Goal: Use online tool/utility: Utilize a website feature to perform a specific function

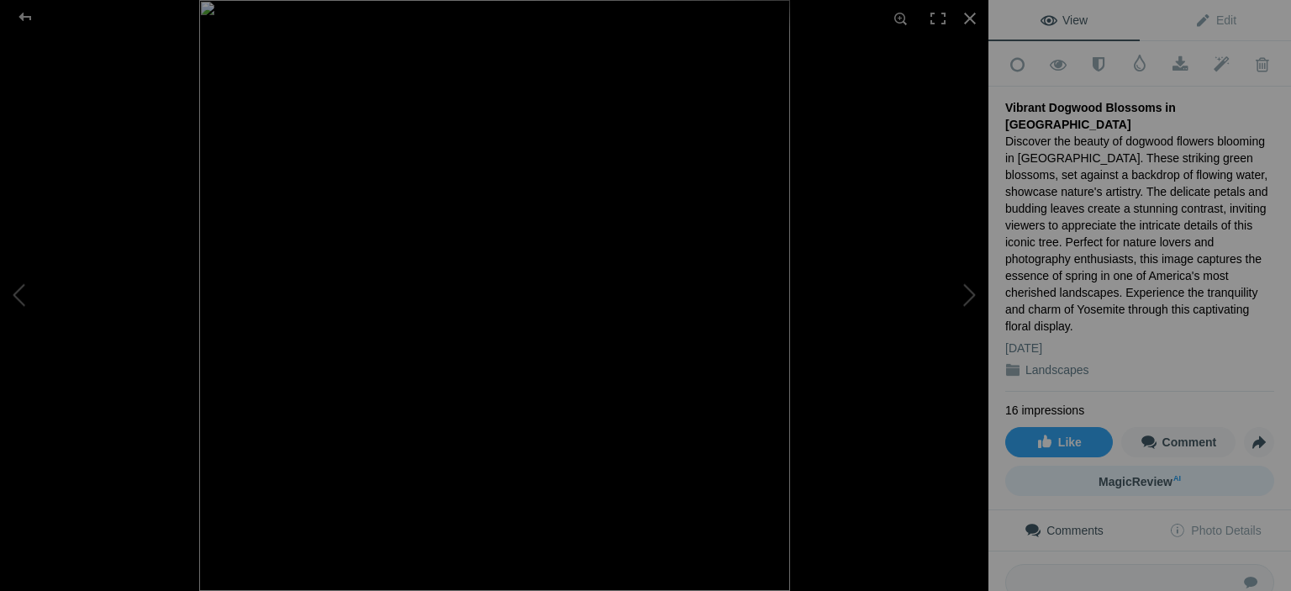
click at [1128, 475] on span "MagicReview AI" at bounding box center [1139, 481] width 82 height 13
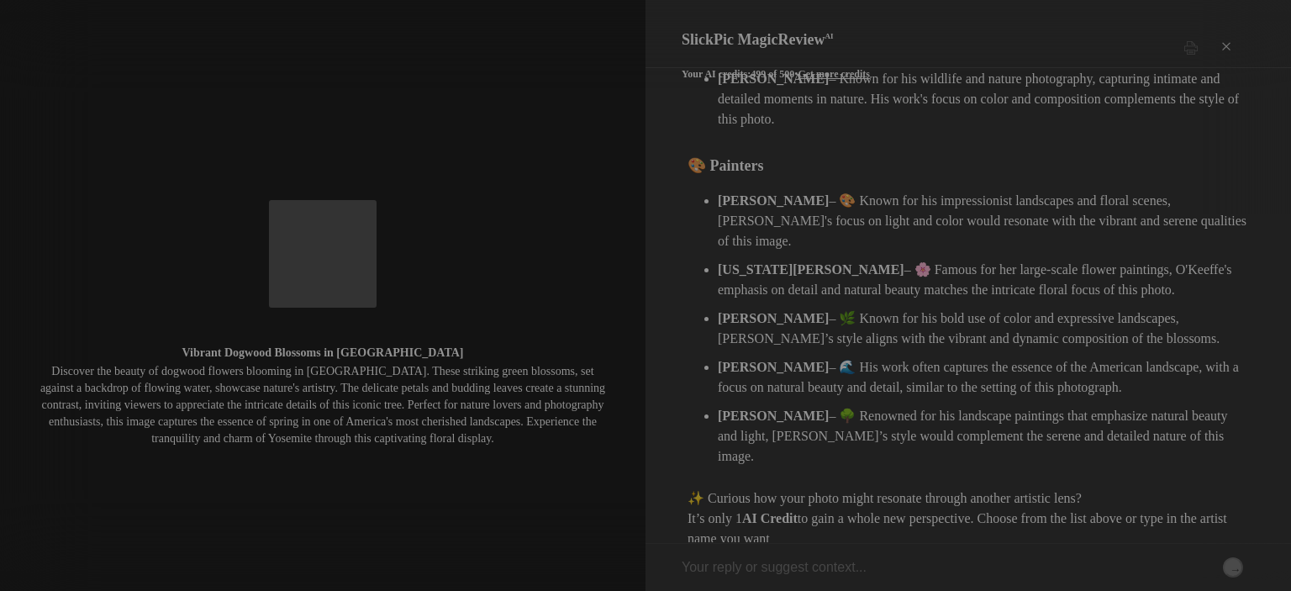
scroll to position [656, 0]
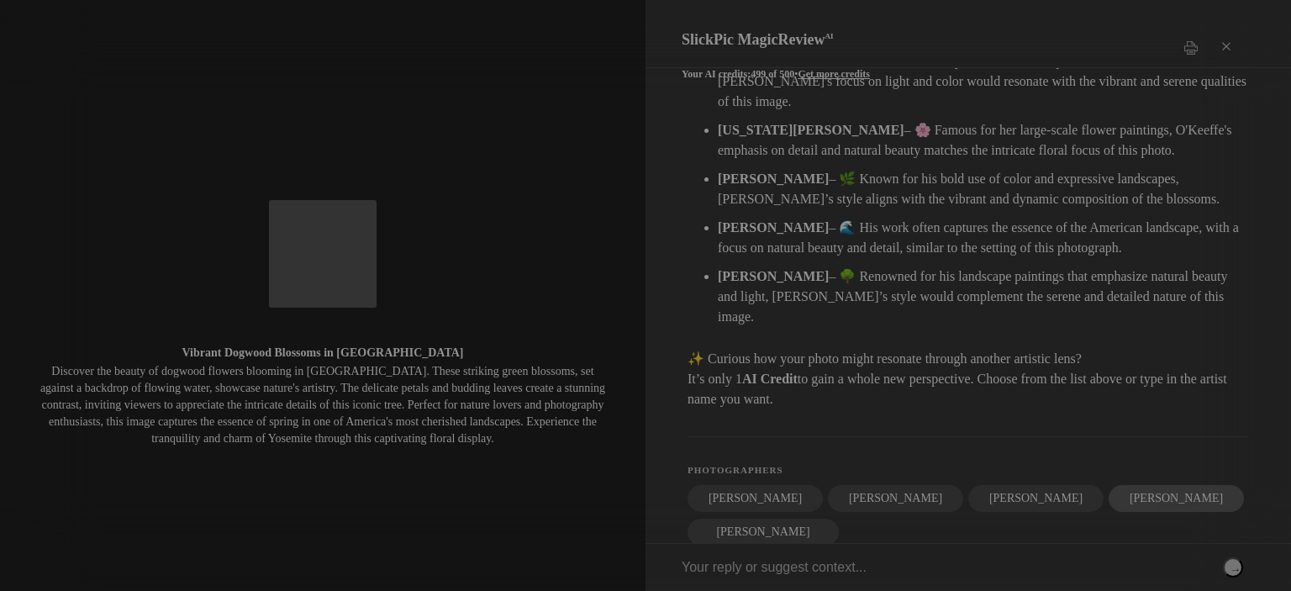
click at [1108, 485] on div "[PERSON_NAME]" at bounding box center [1175, 498] width 135 height 27
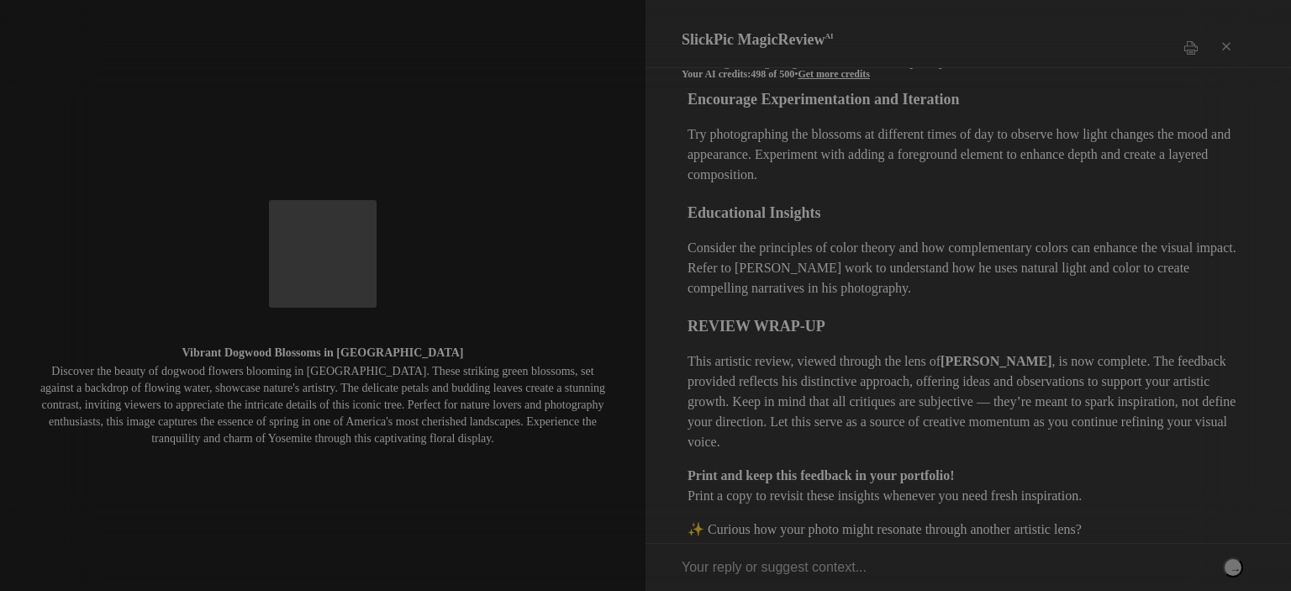
scroll to position [1794, 0]
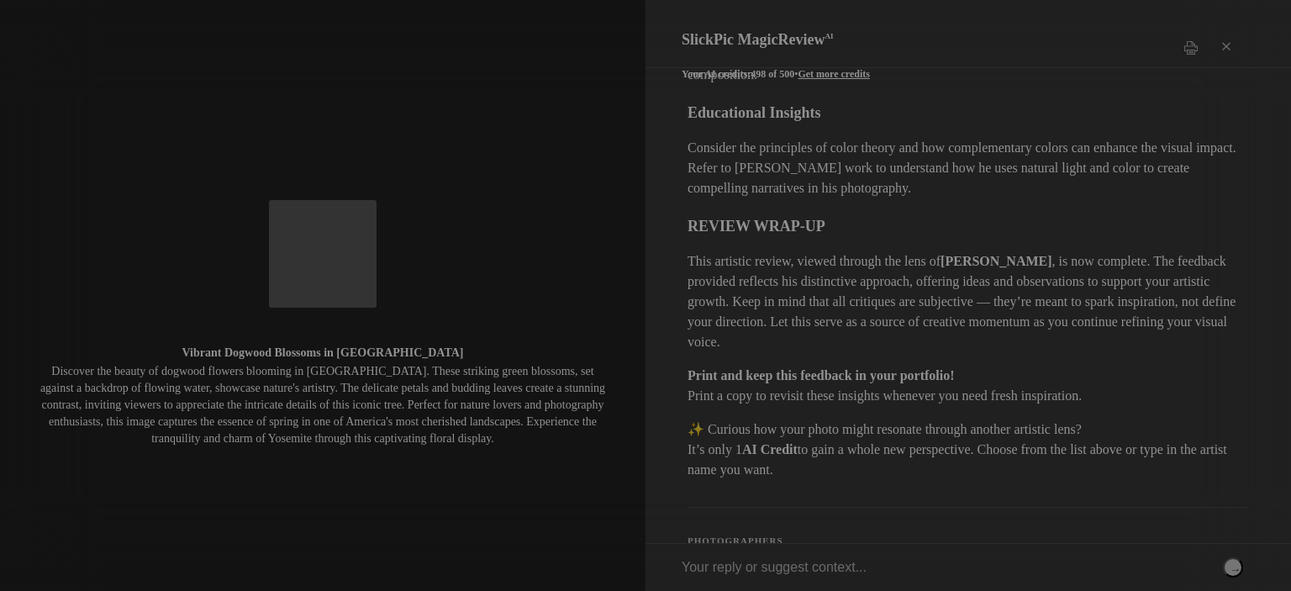
click at [736, 555] on div "[PERSON_NAME]" at bounding box center [754, 568] width 135 height 27
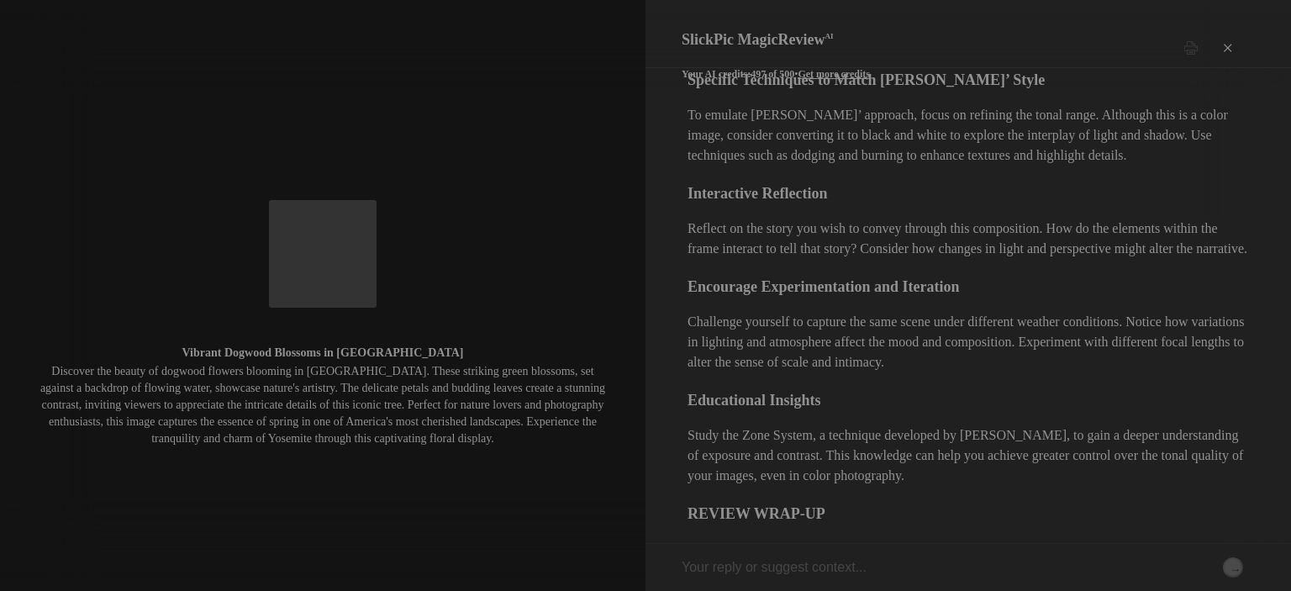
scroll to position [2695, 0]
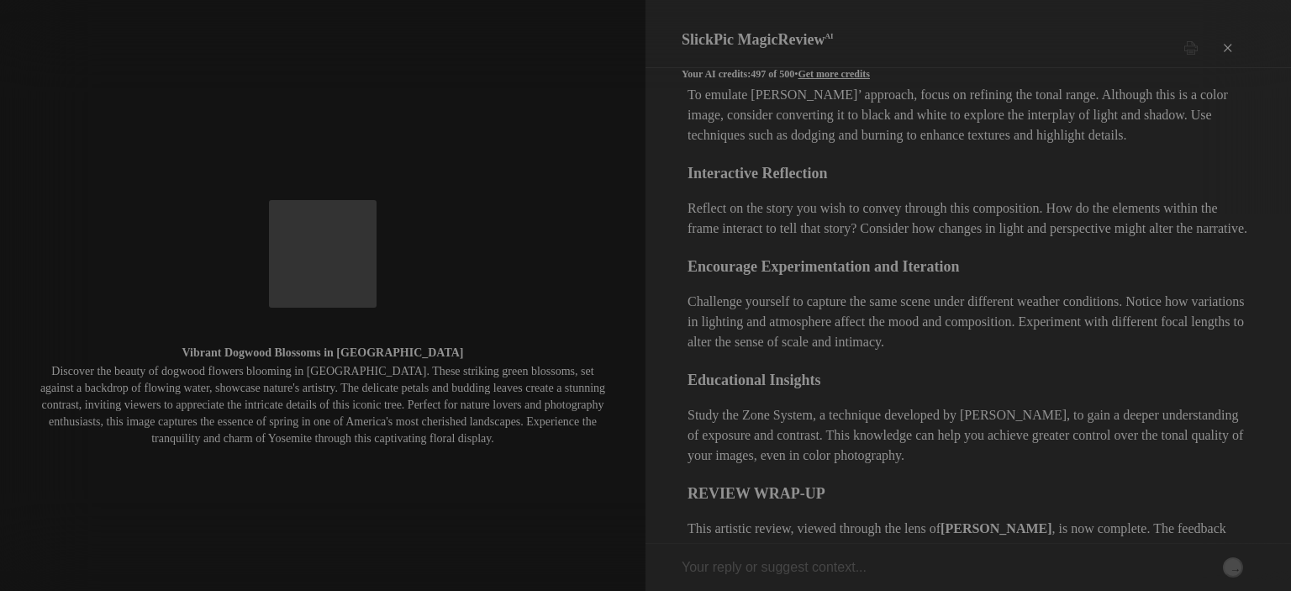
click at [1225, 34] on div "×" at bounding box center [1226, 48] width 50 height 34
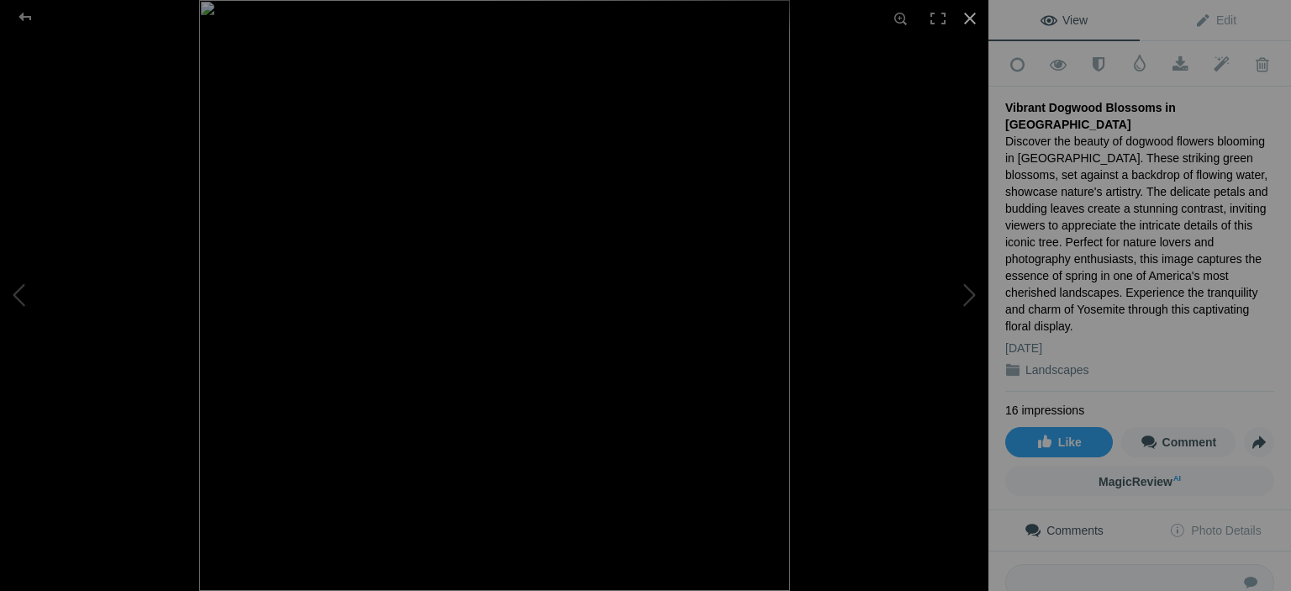
click at [974, 16] on div at bounding box center [969, 18] width 37 height 37
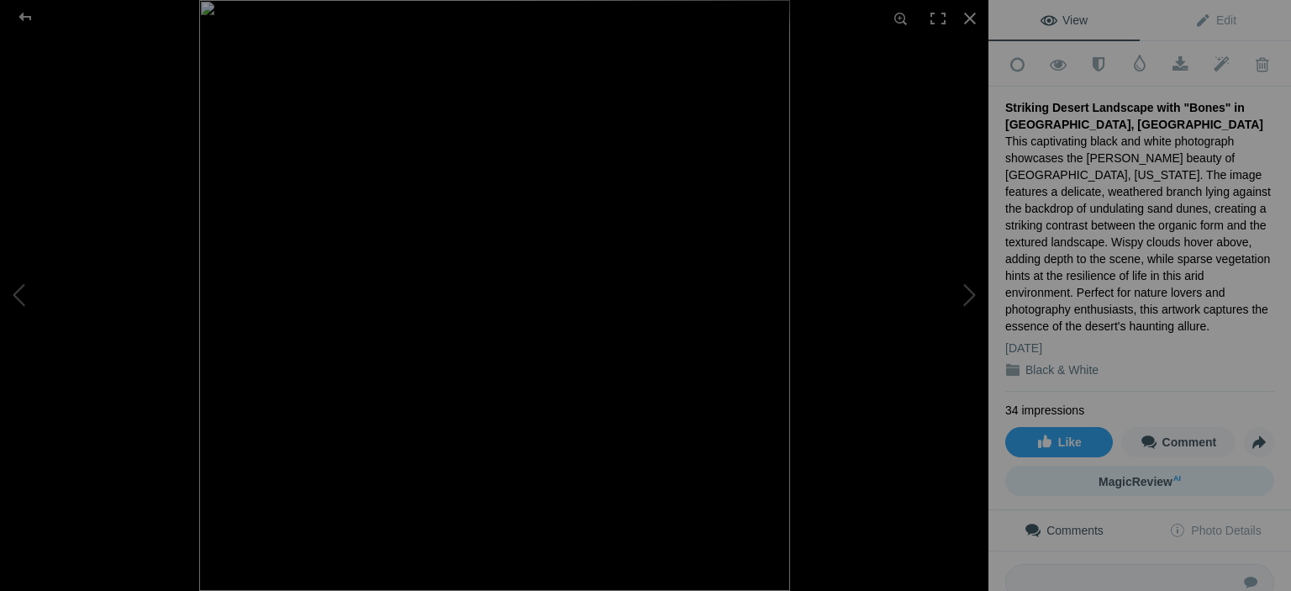
click at [1134, 475] on span "MagicReview AI" at bounding box center [1139, 481] width 82 height 13
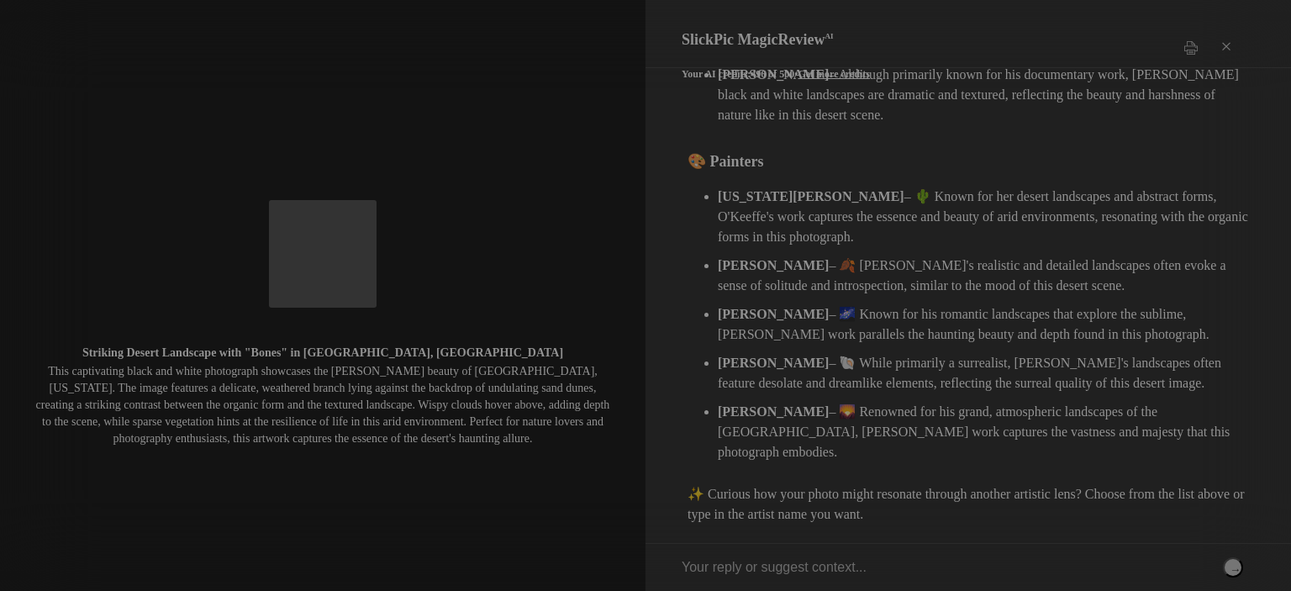
scroll to position [690, 0]
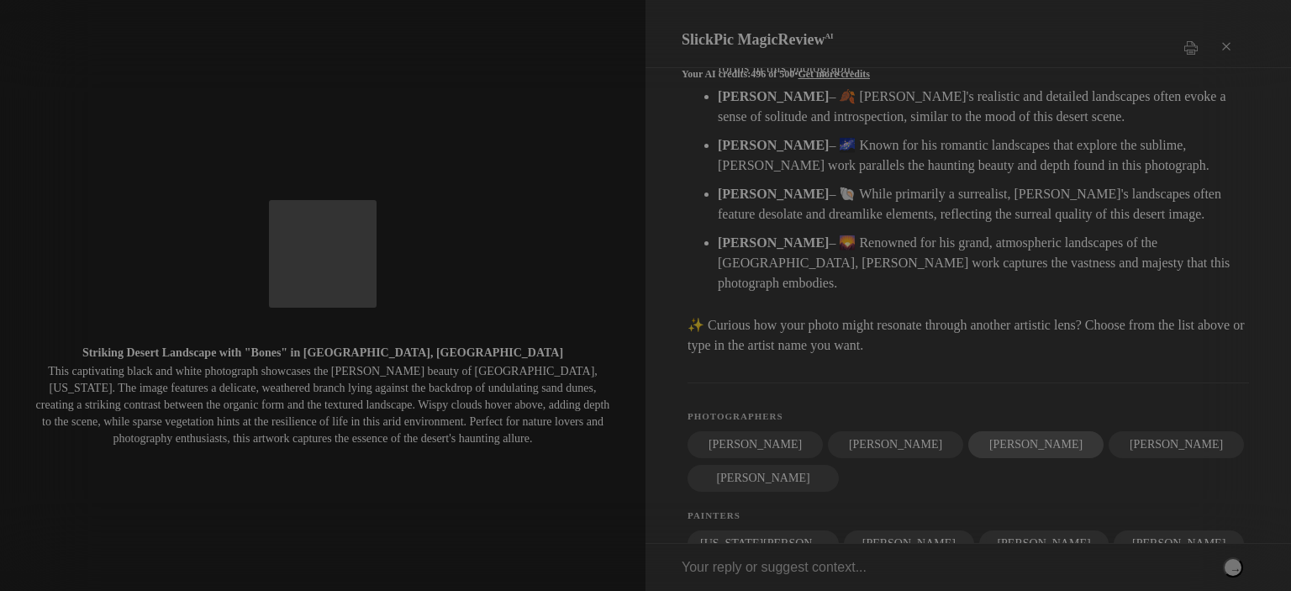
click at [968, 431] on div "Brett Weston" at bounding box center [1035, 444] width 135 height 27
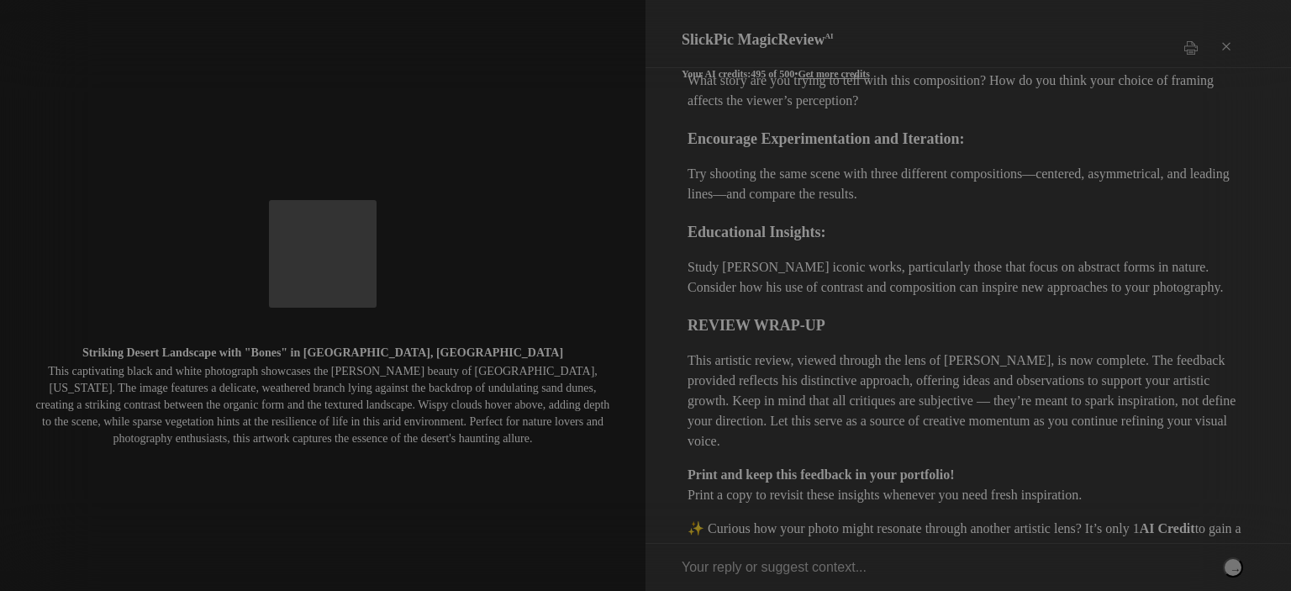
scroll to position [1828, 0]
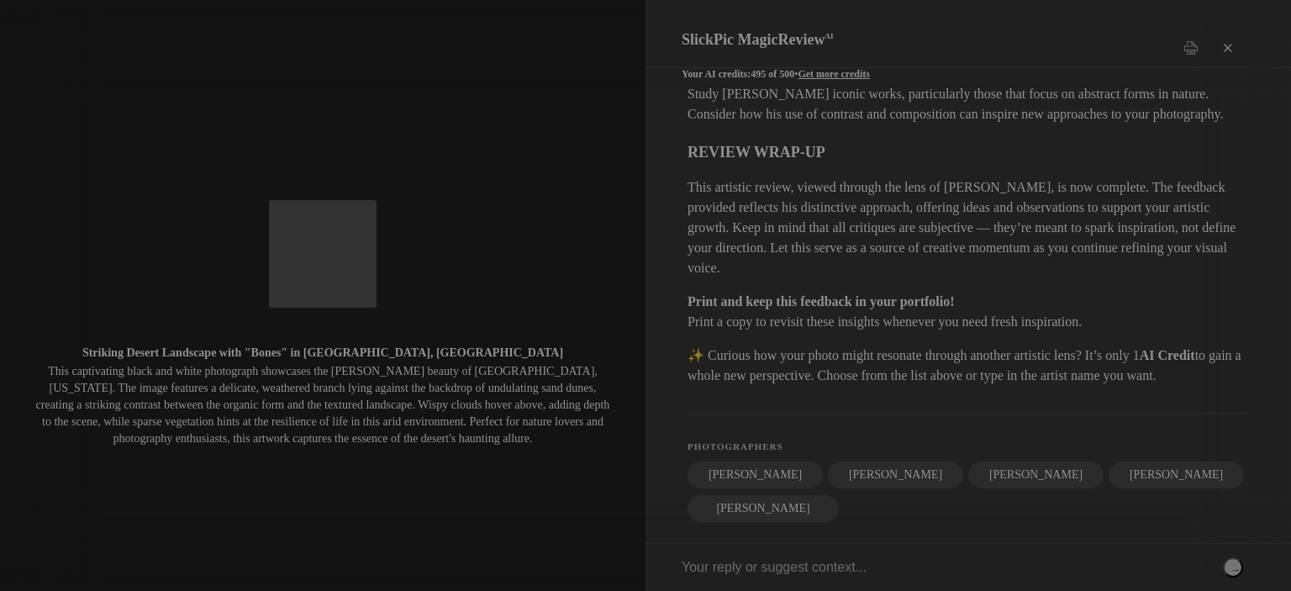
click at [1229, 34] on div "×" at bounding box center [1226, 48] width 50 height 34
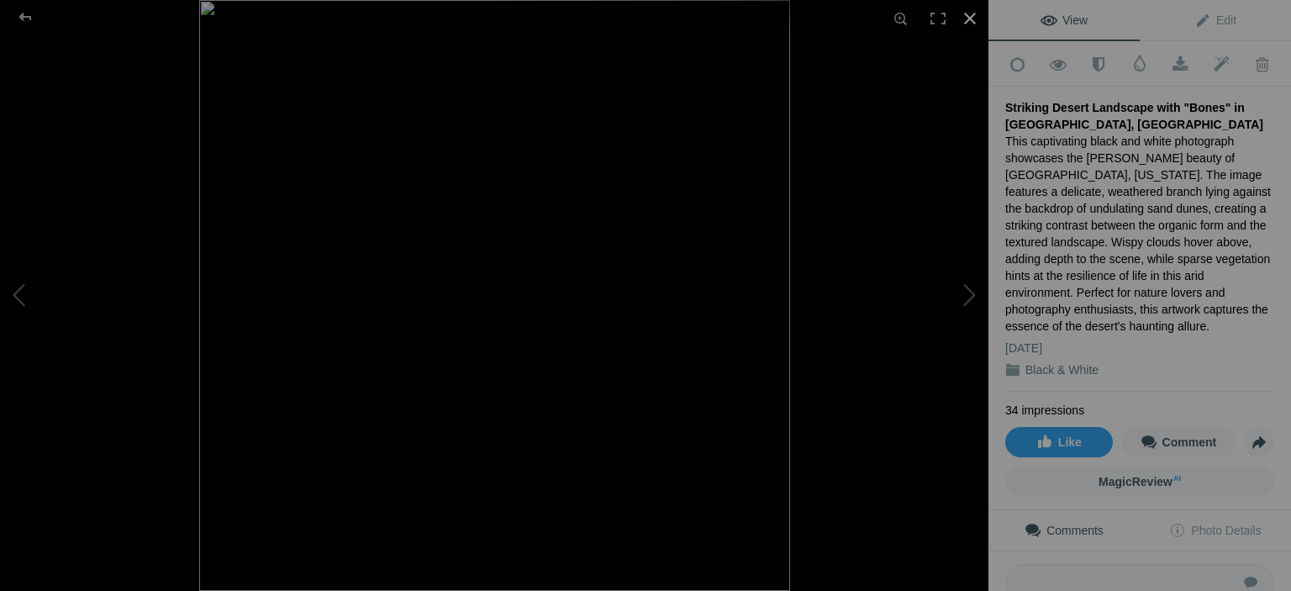
click at [971, 24] on div at bounding box center [969, 18] width 37 height 37
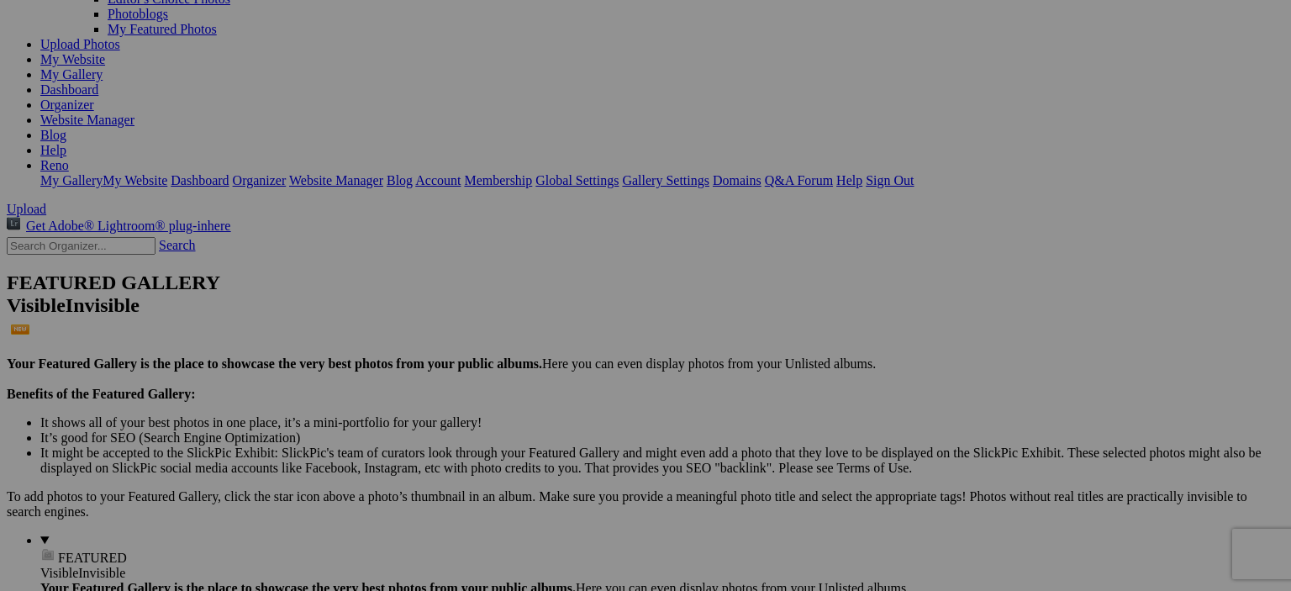
scroll to position [355, 0]
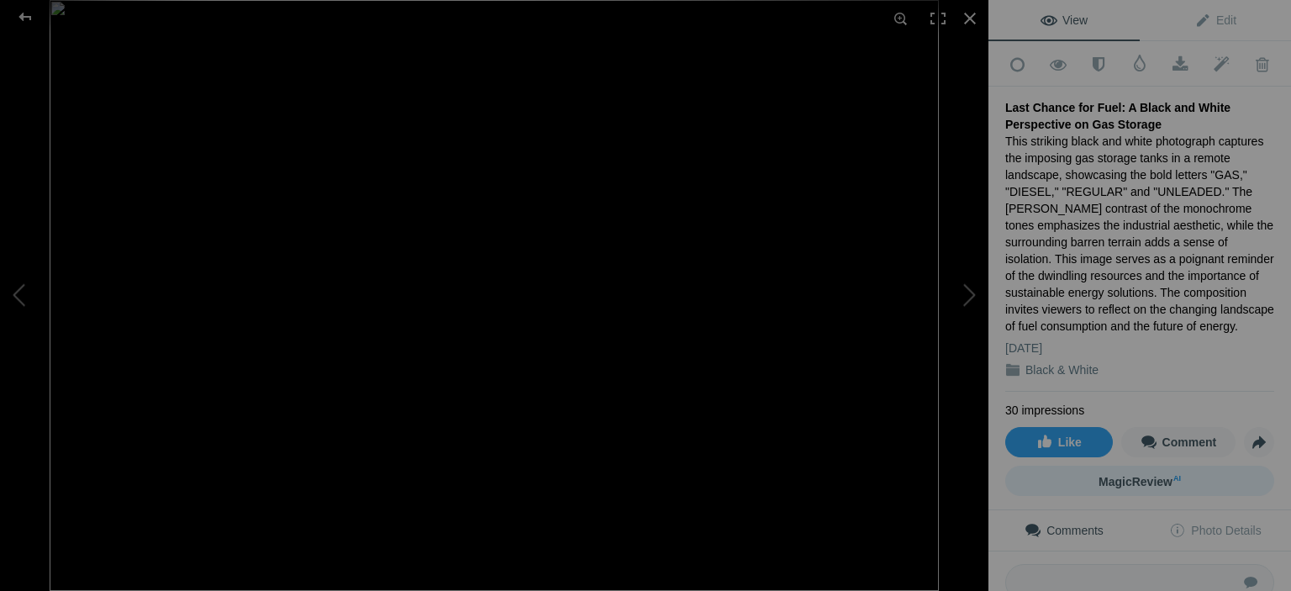
click at [1131, 475] on span "MagicReview AI" at bounding box center [1139, 481] width 82 height 13
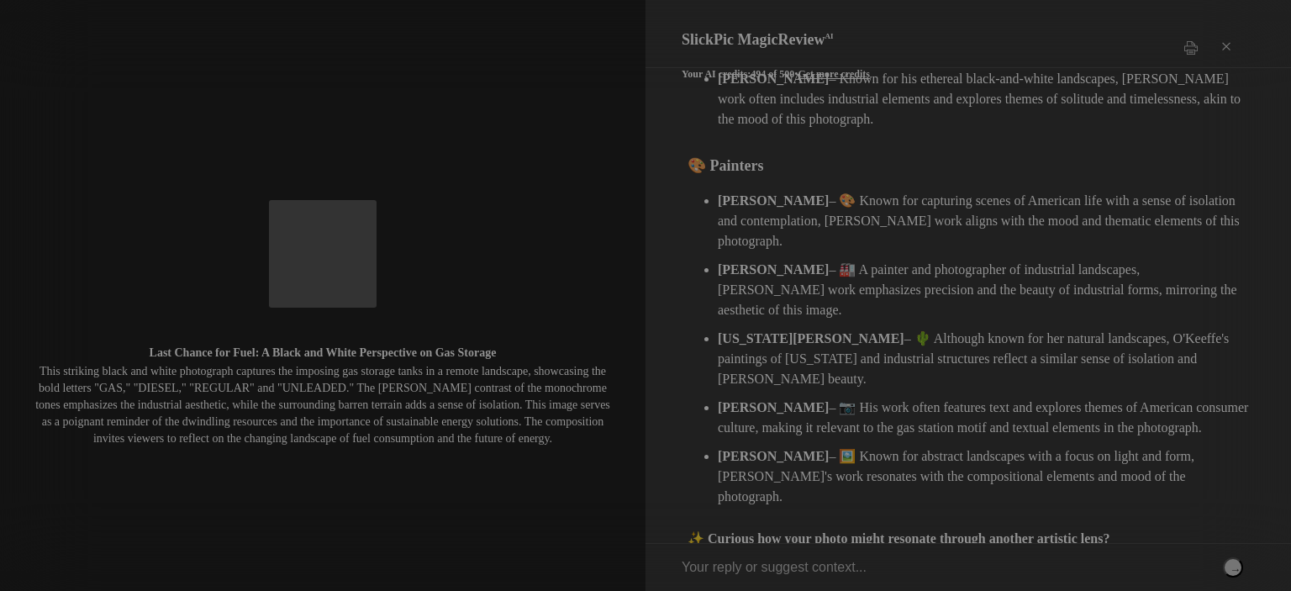
scroll to position [804, 0]
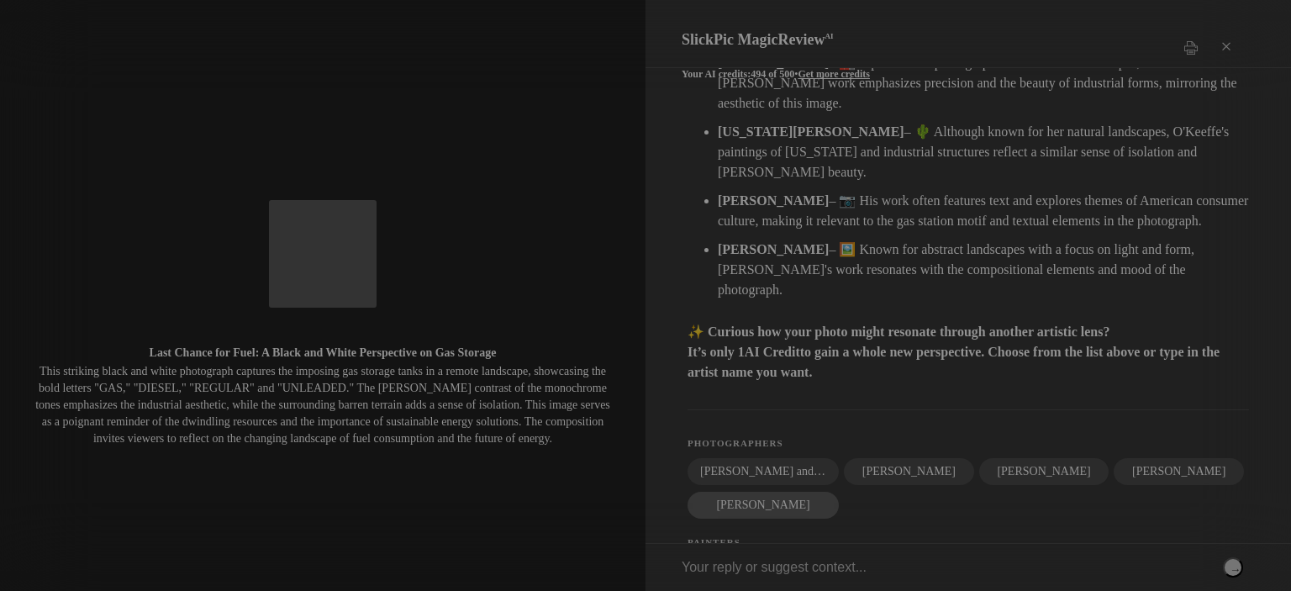
click at [761, 492] on div "Michael Kenna" at bounding box center [762, 505] width 151 height 27
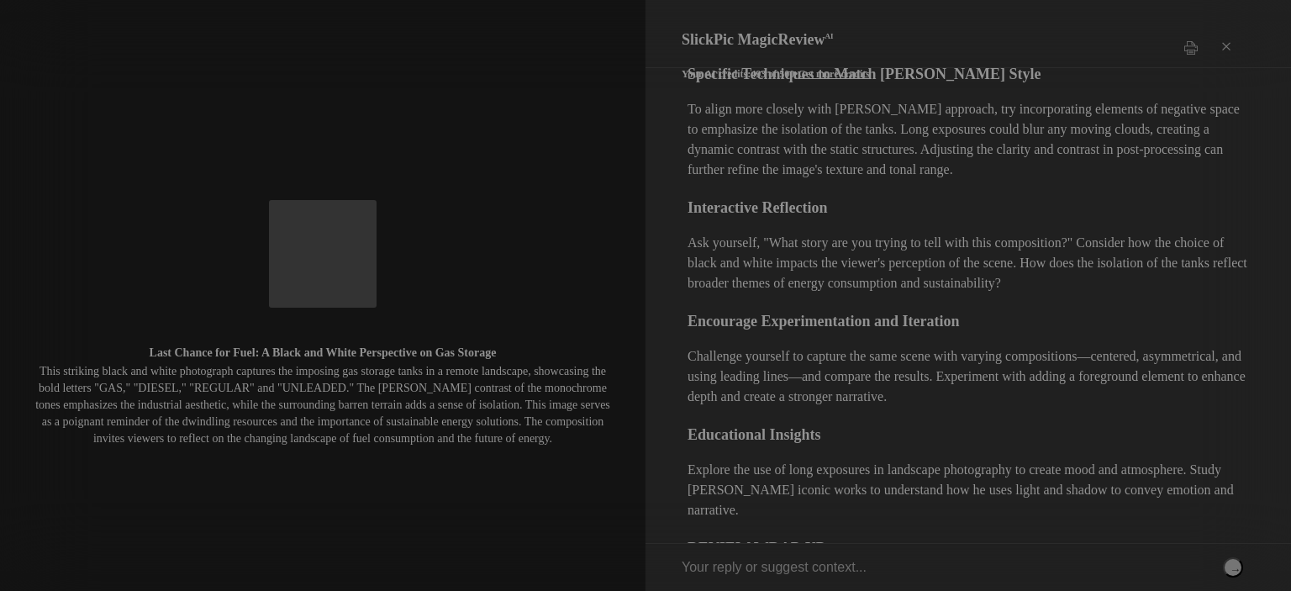
scroll to position [2033, 0]
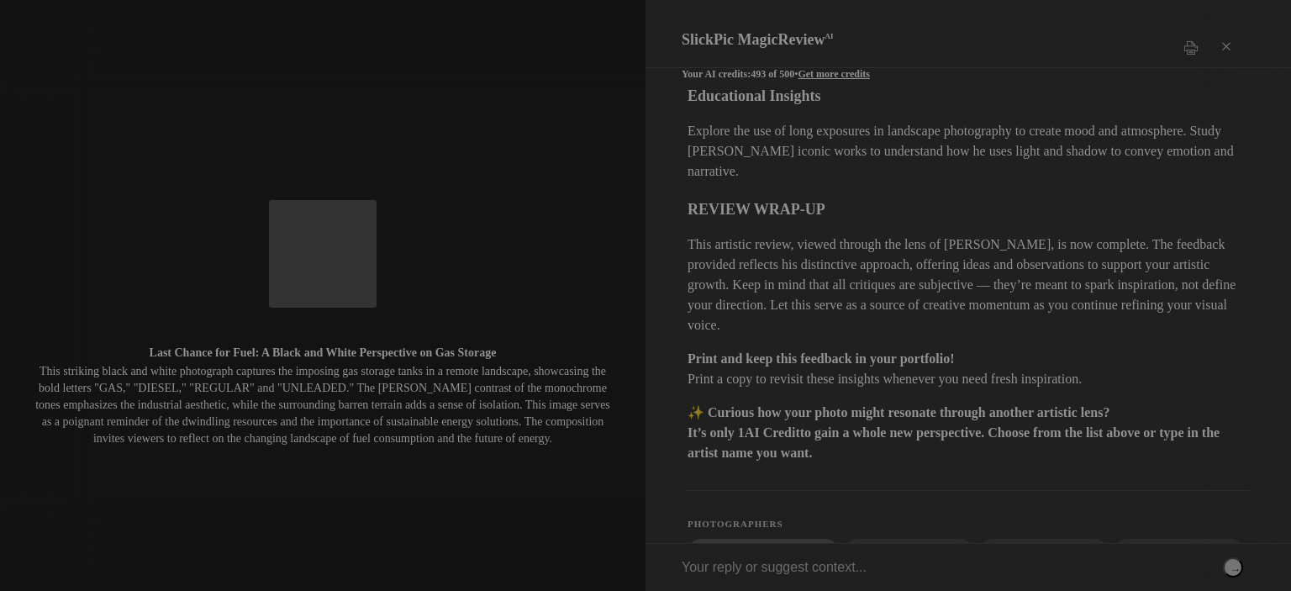
click at [748, 539] on div "Bernd and Hilla Becher" at bounding box center [762, 552] width 151 height 27
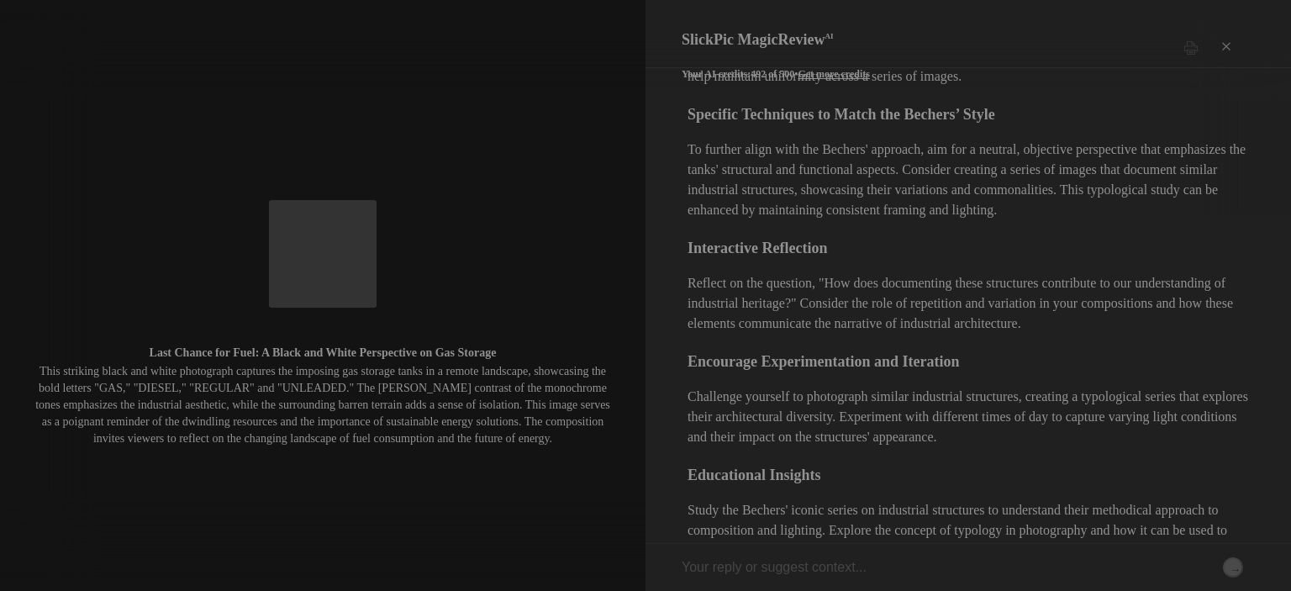
scroll to position [3026, 0]
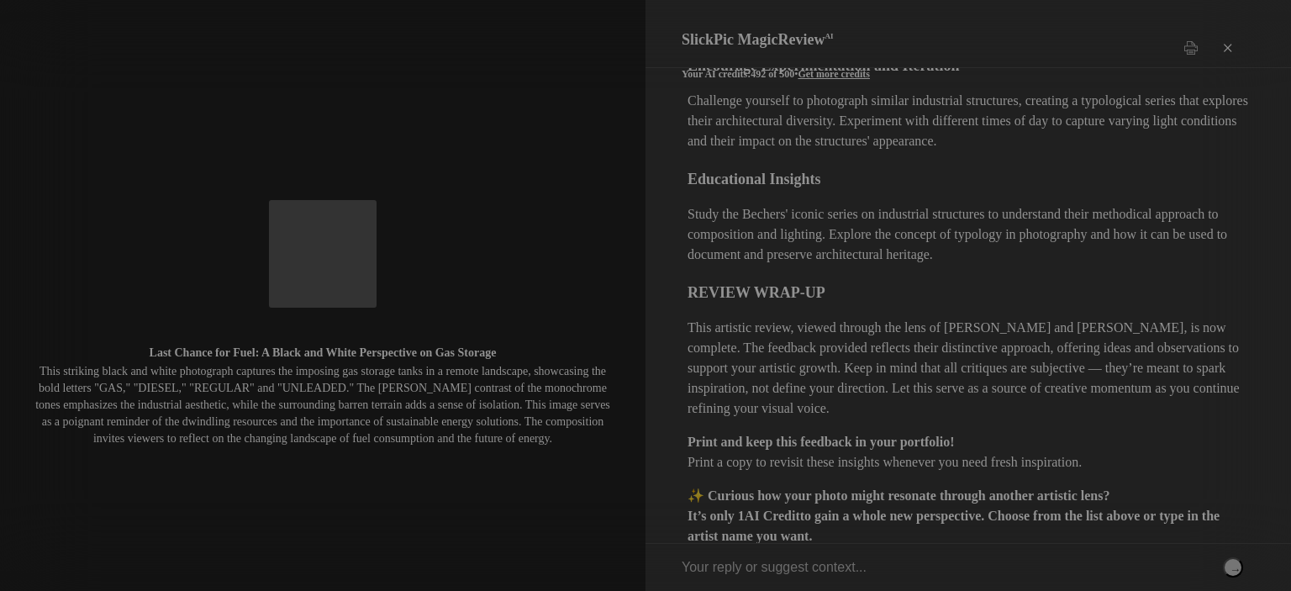
click at [1229, 36] on div "×" at bounding box center [1226, 48] width 50 height 34
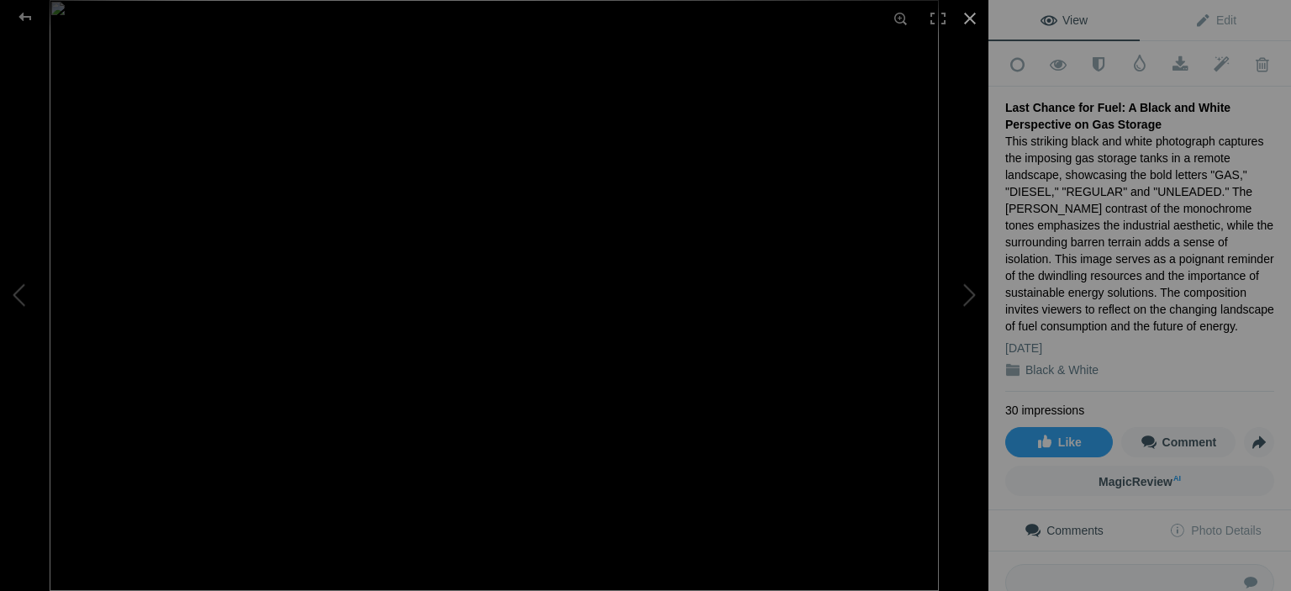
click at [970, 13] on div at bounding box center [969, 18] width 37 height 37
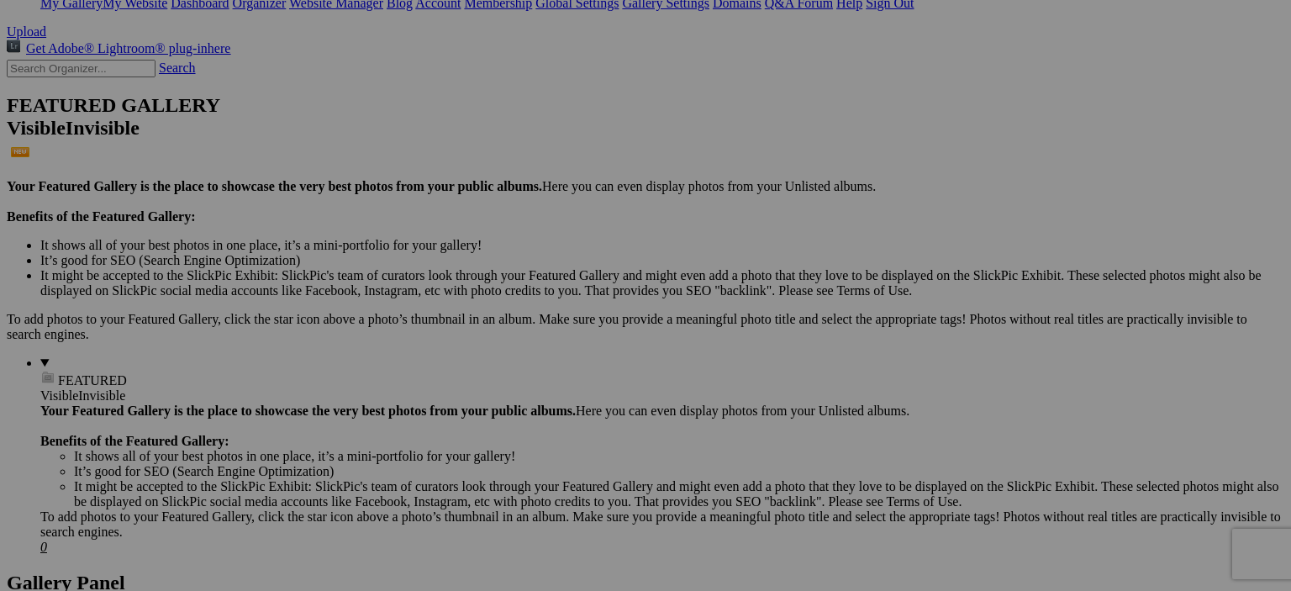
scroll to position [518, 0]
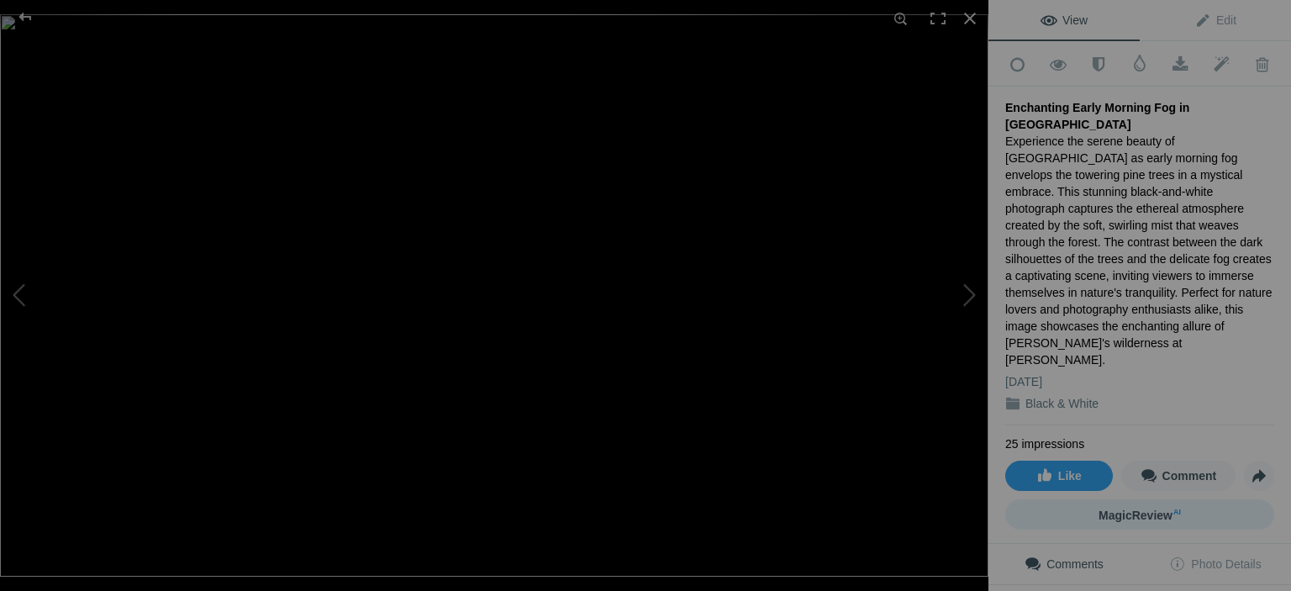
click at [1133, 508] on span "MagicReview AI" at bounding box center [1139, 514] width 82 height 13
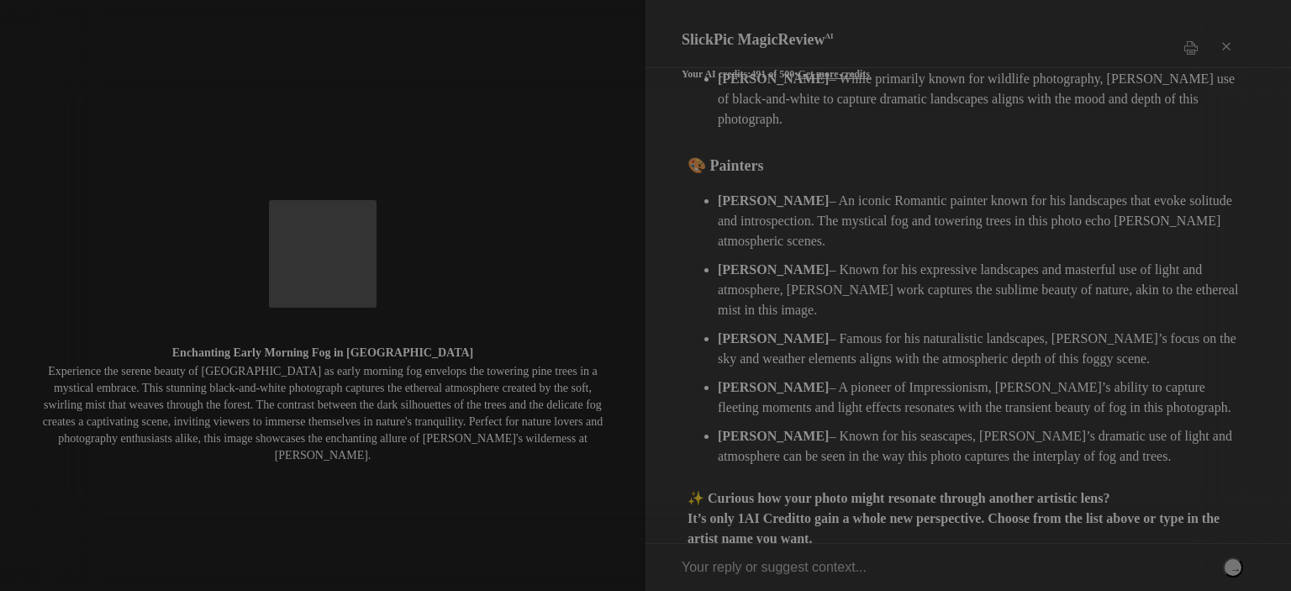
scroll to position [671, 0]
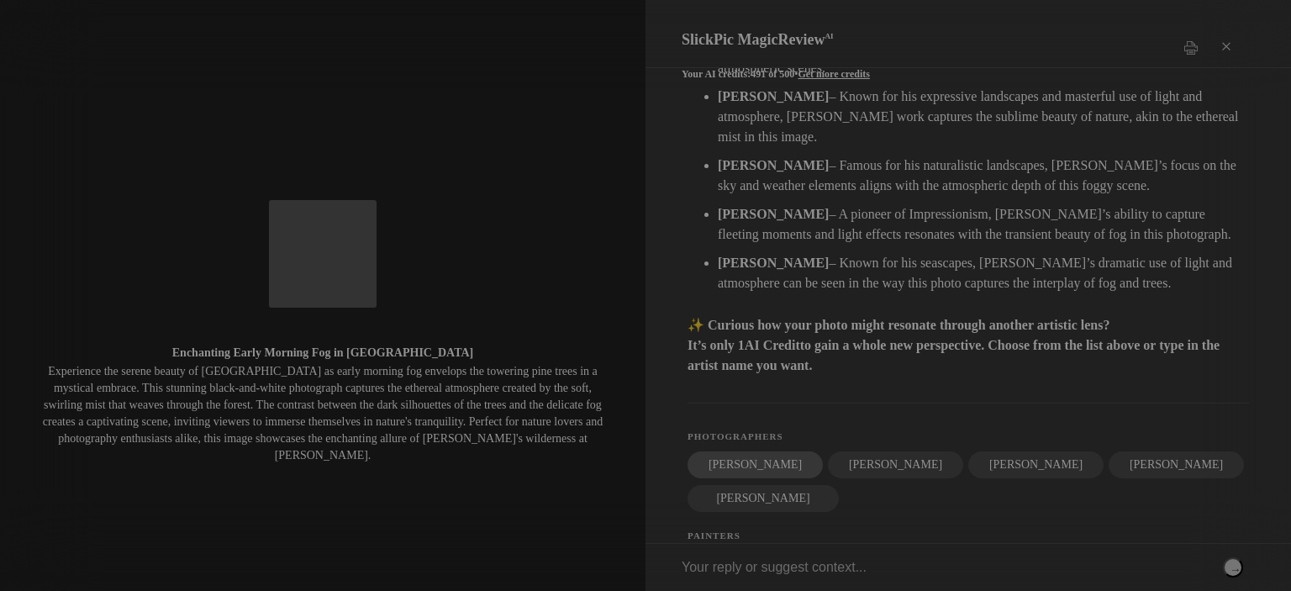
click at [734, 451] on div "[PERSON_NAME]" at bounding box center [754, 464] width 135 height 27
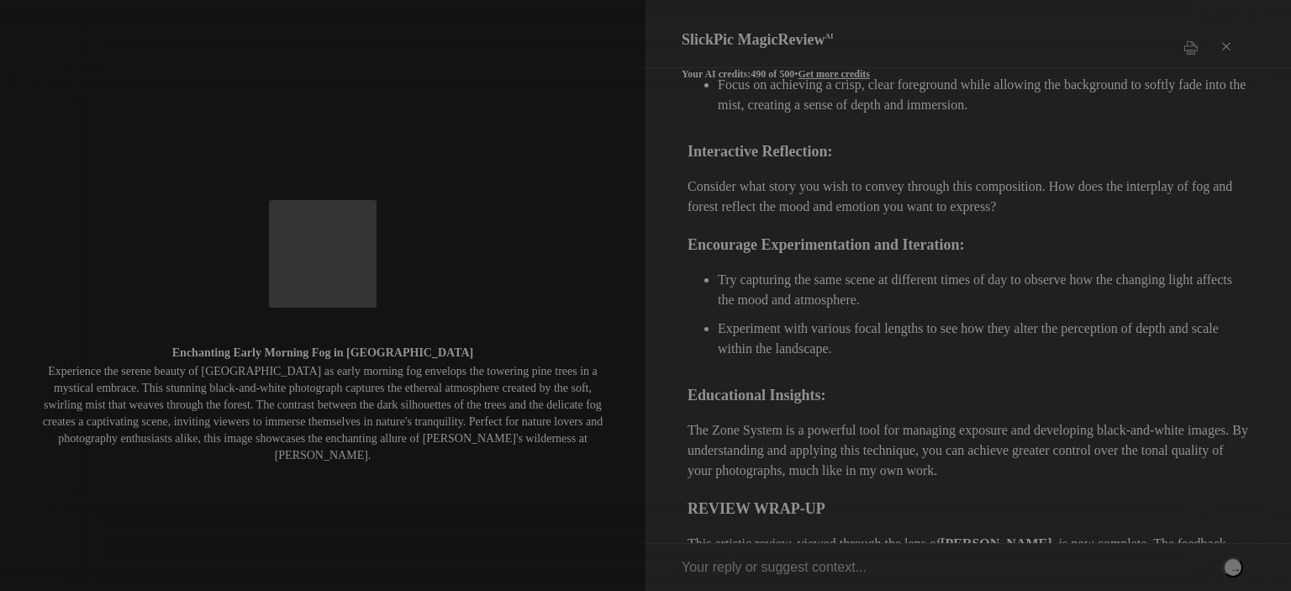
scroll to position [1850, 0]
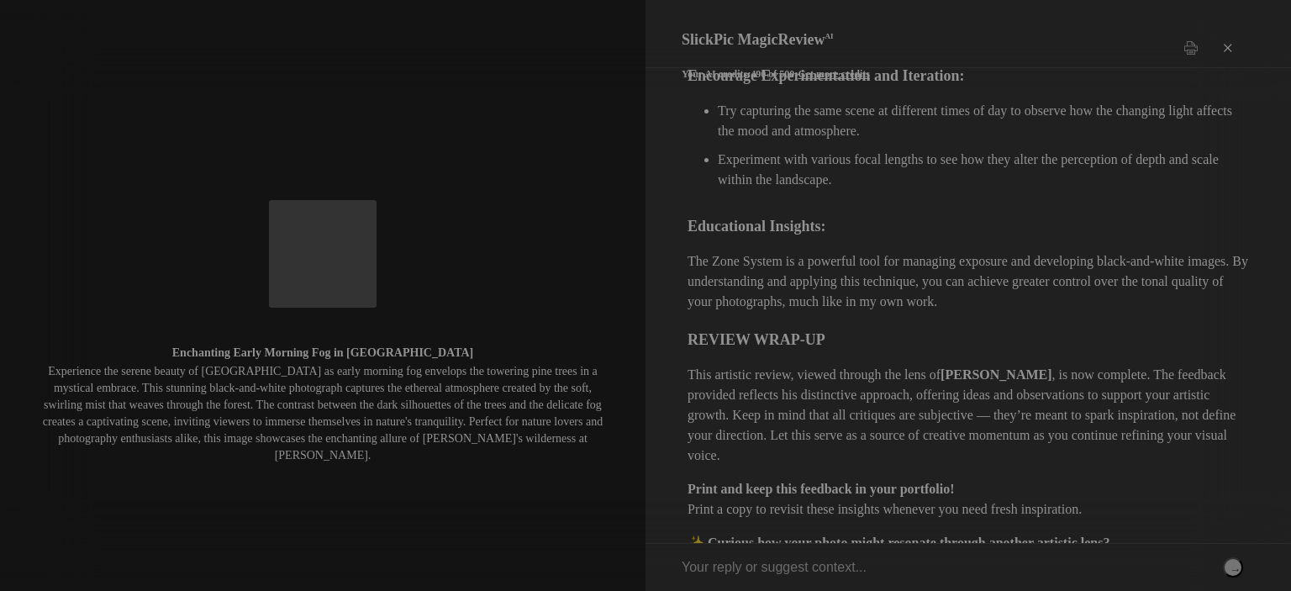
click at [1229, 38] on div "×" at bounding box center [1226, 48] width 50 height 34
